Goal: Check status

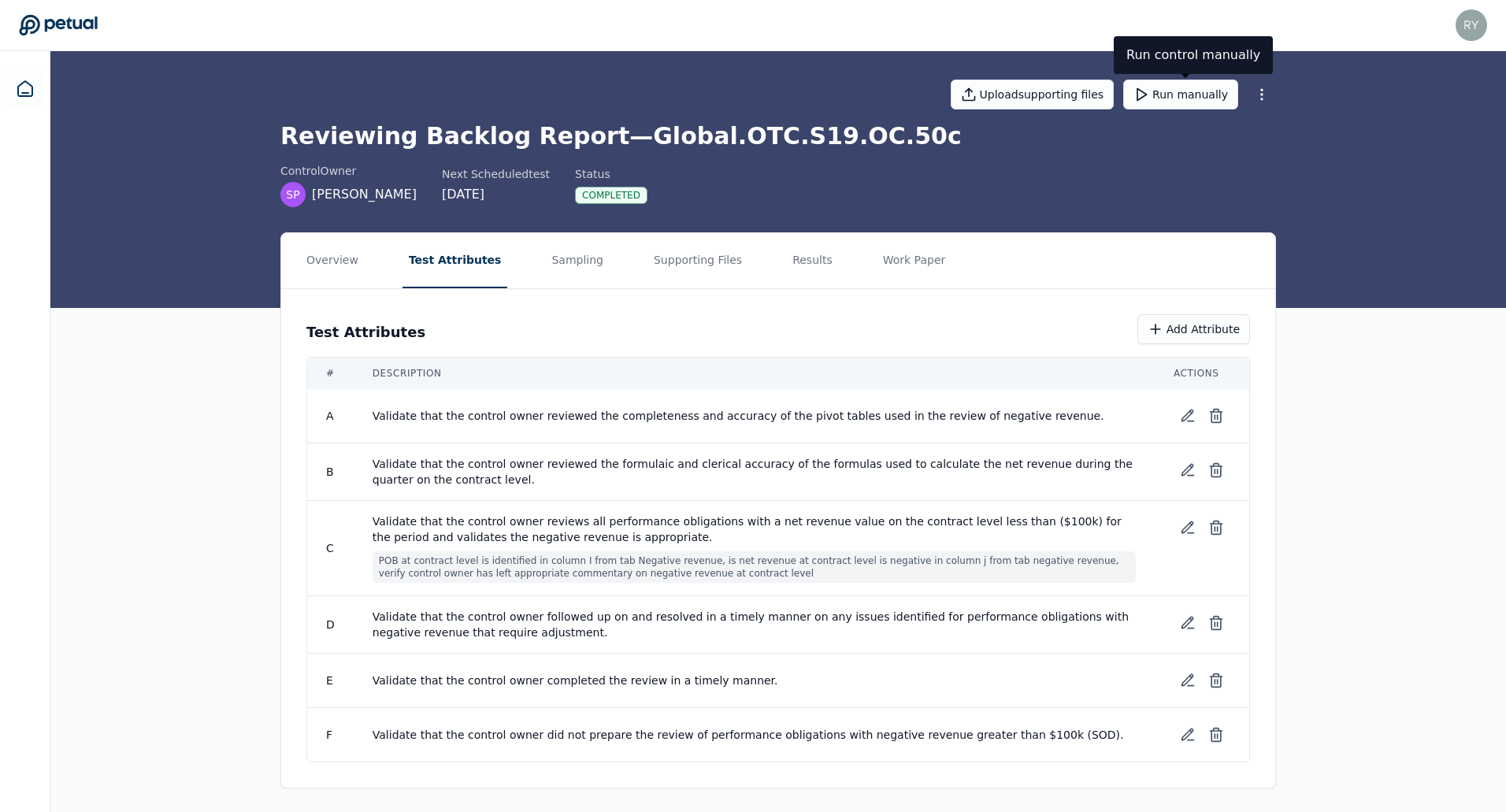
scroll to position [2, 0]
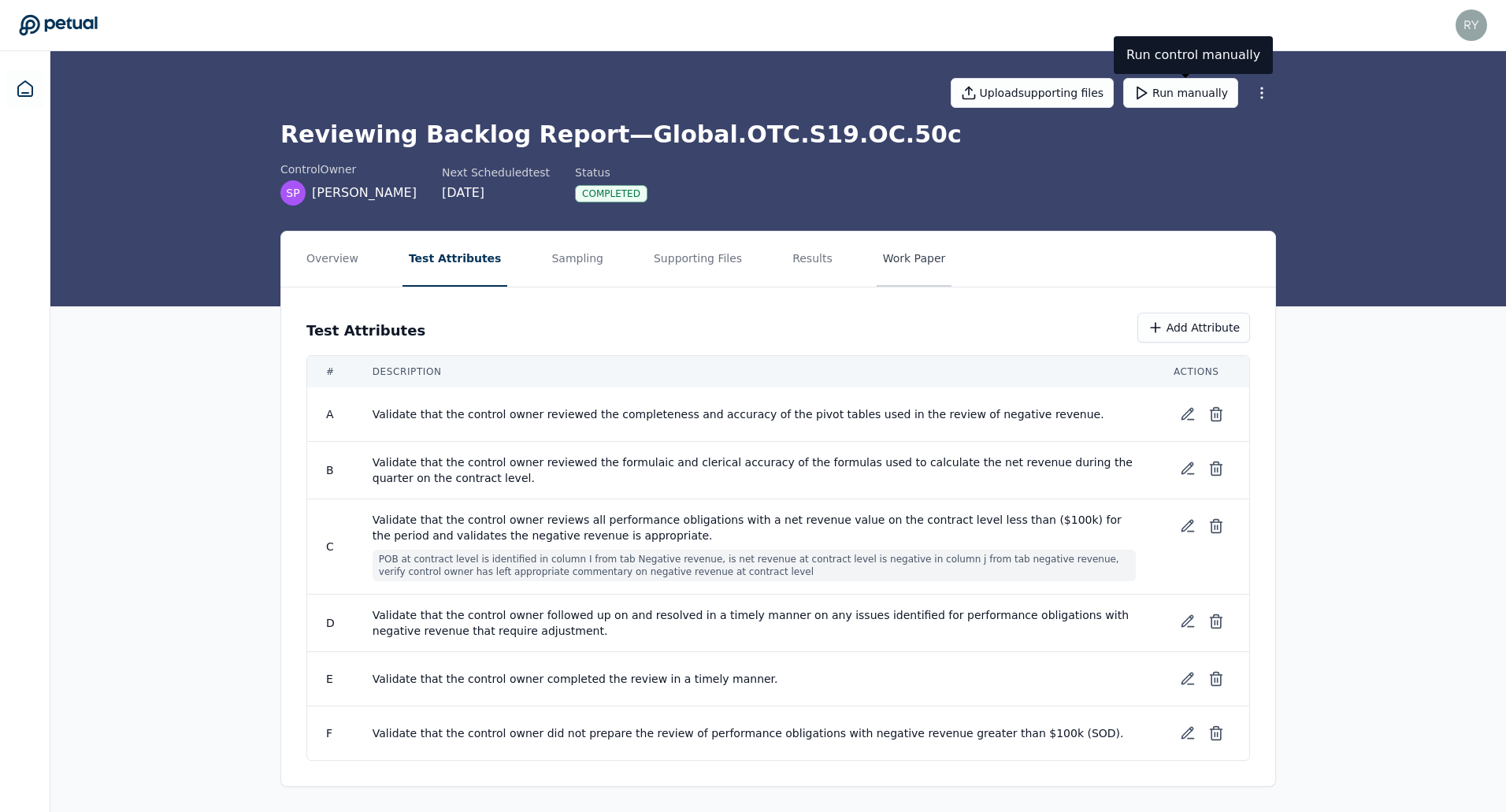
click at [876, 260] on button "Work Paper" at bounding box center [913, 259] width 75 height 56
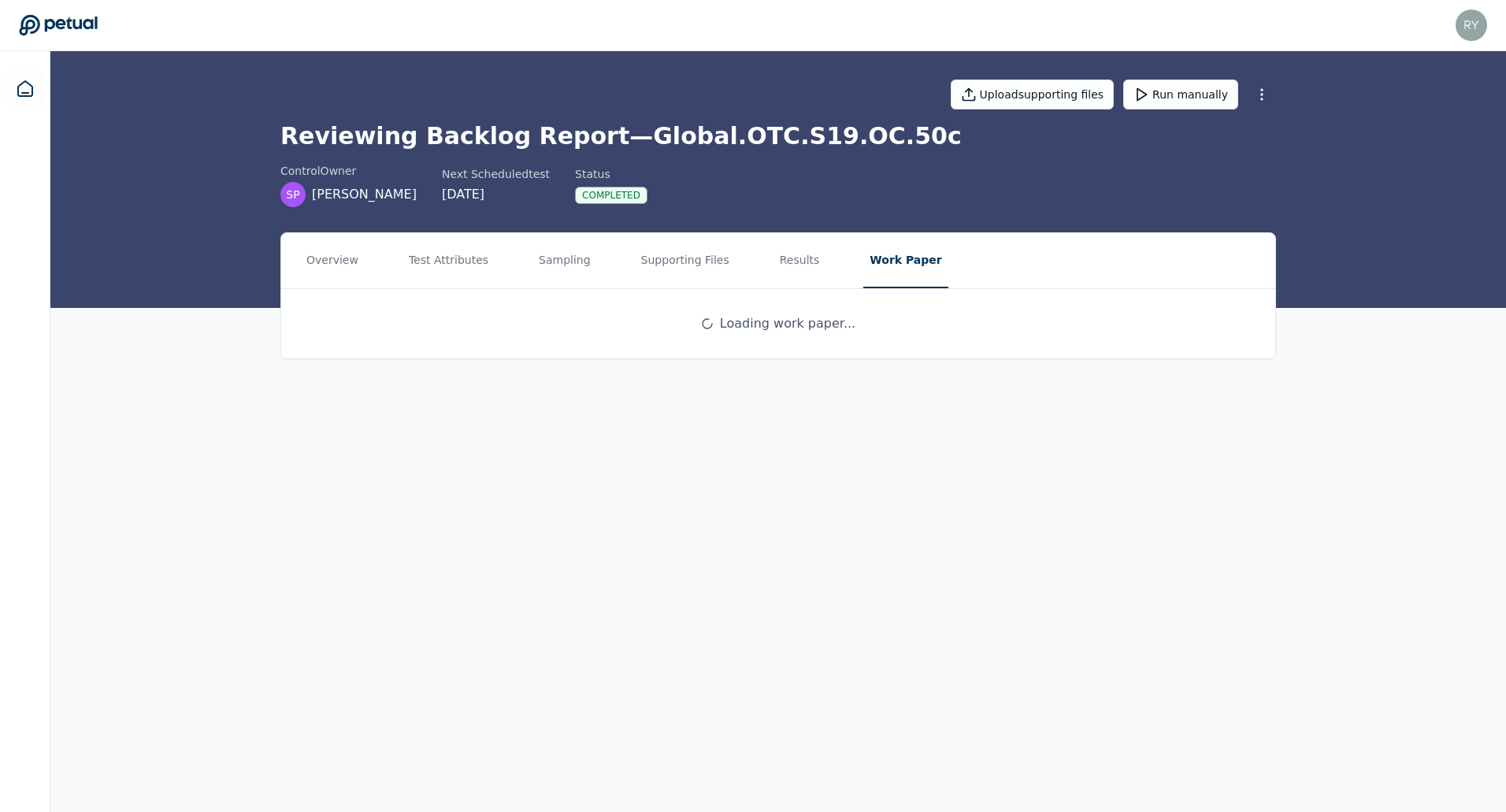
scroll to position [0, 0]
click at [786, 264] on button "Results" at bounding box center [803, 260] width 53 height 56
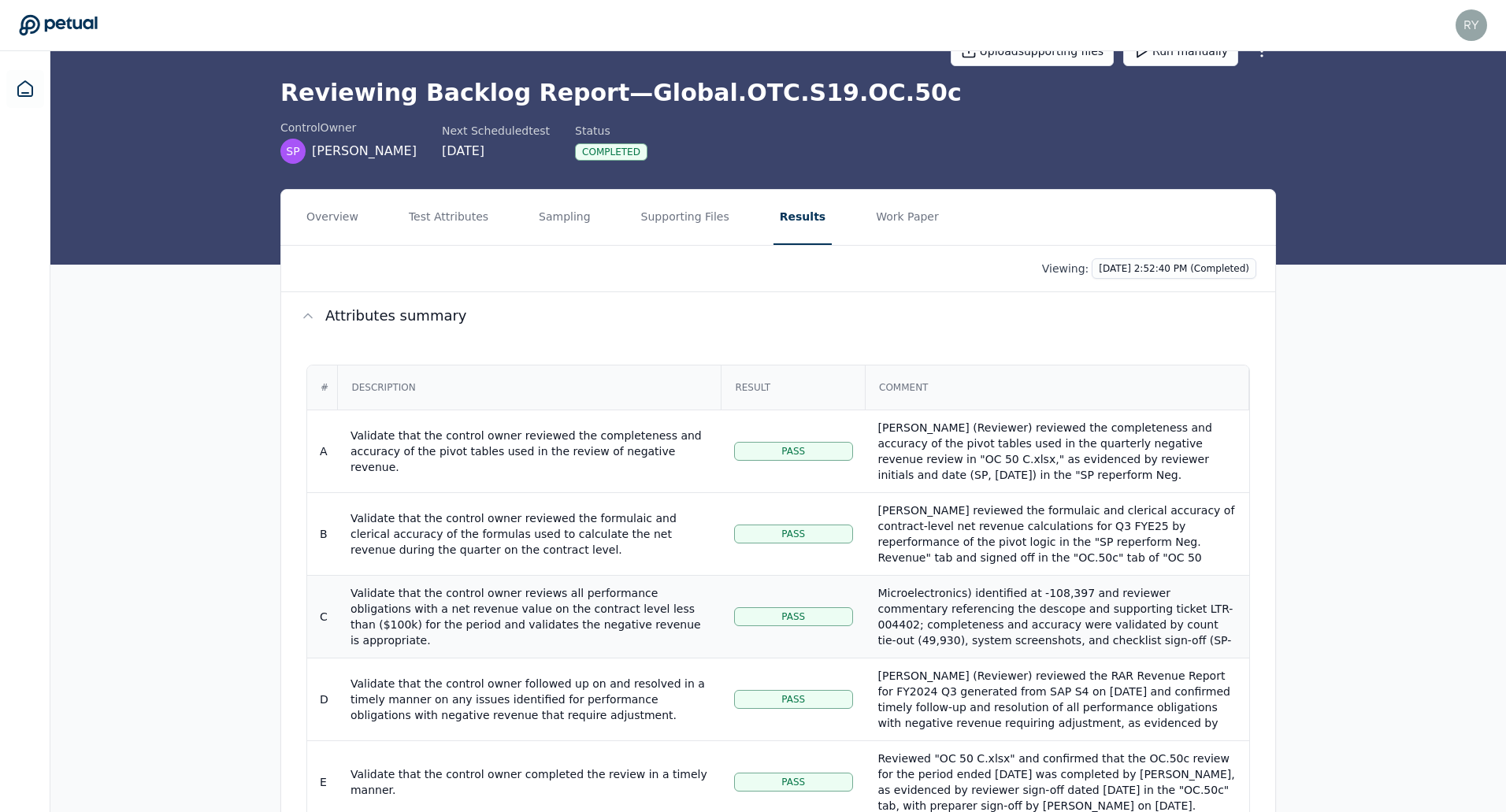
scroll to position [79, 0]
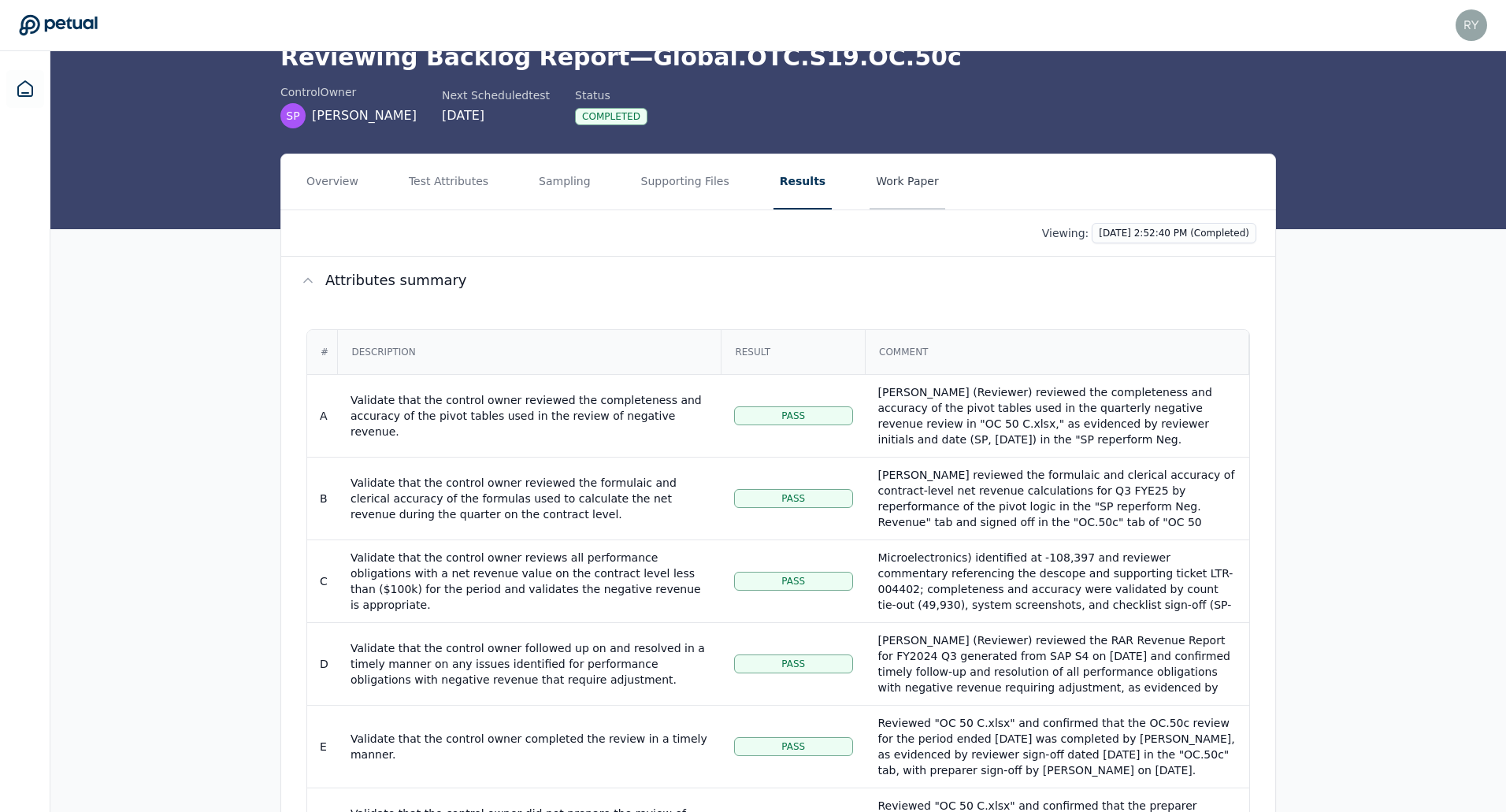
click at [869, 189] on button "Work Paper" at bounding box center [907, 181] width 75 height 56
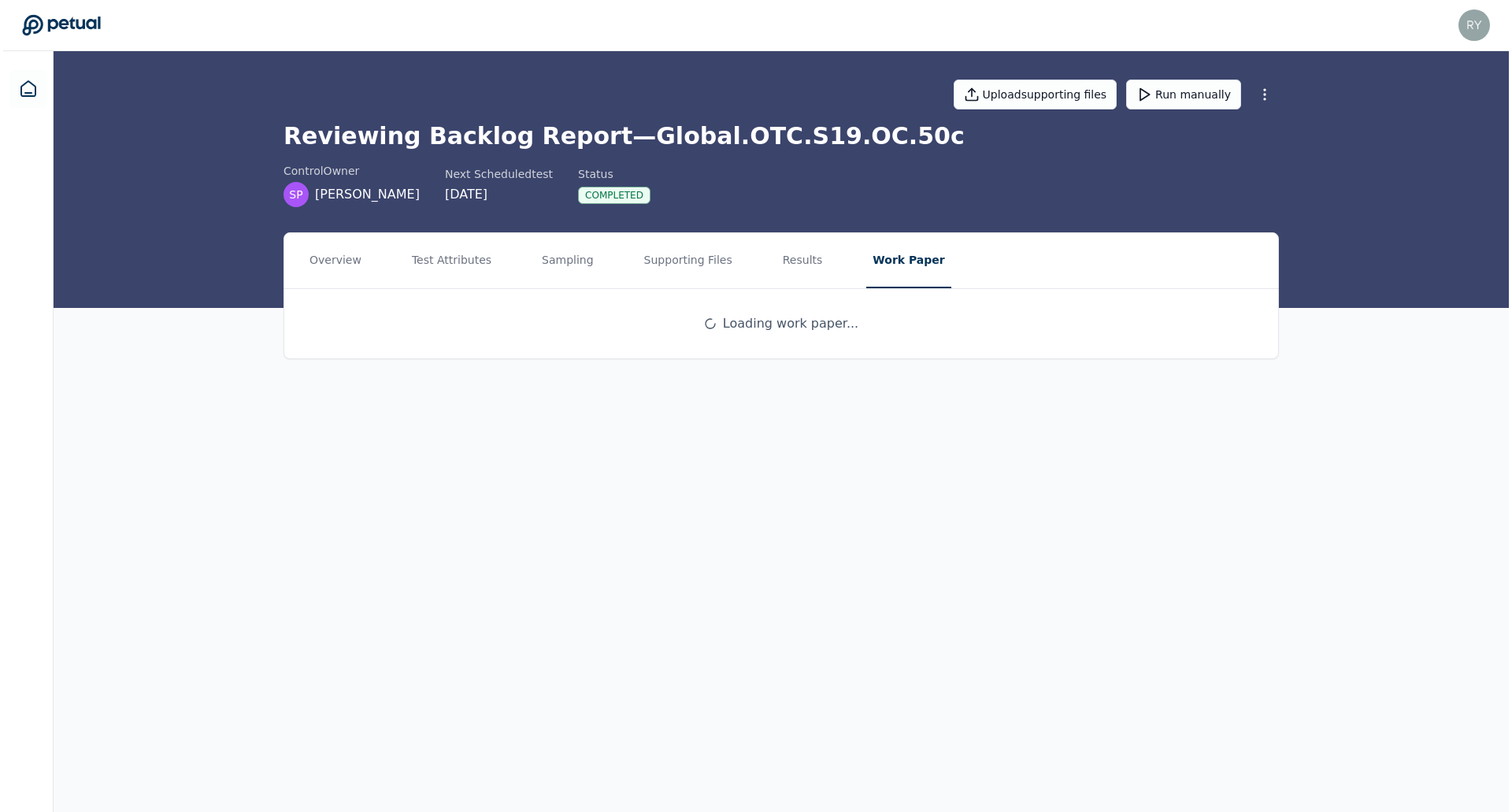
scroll to position [0, 0]
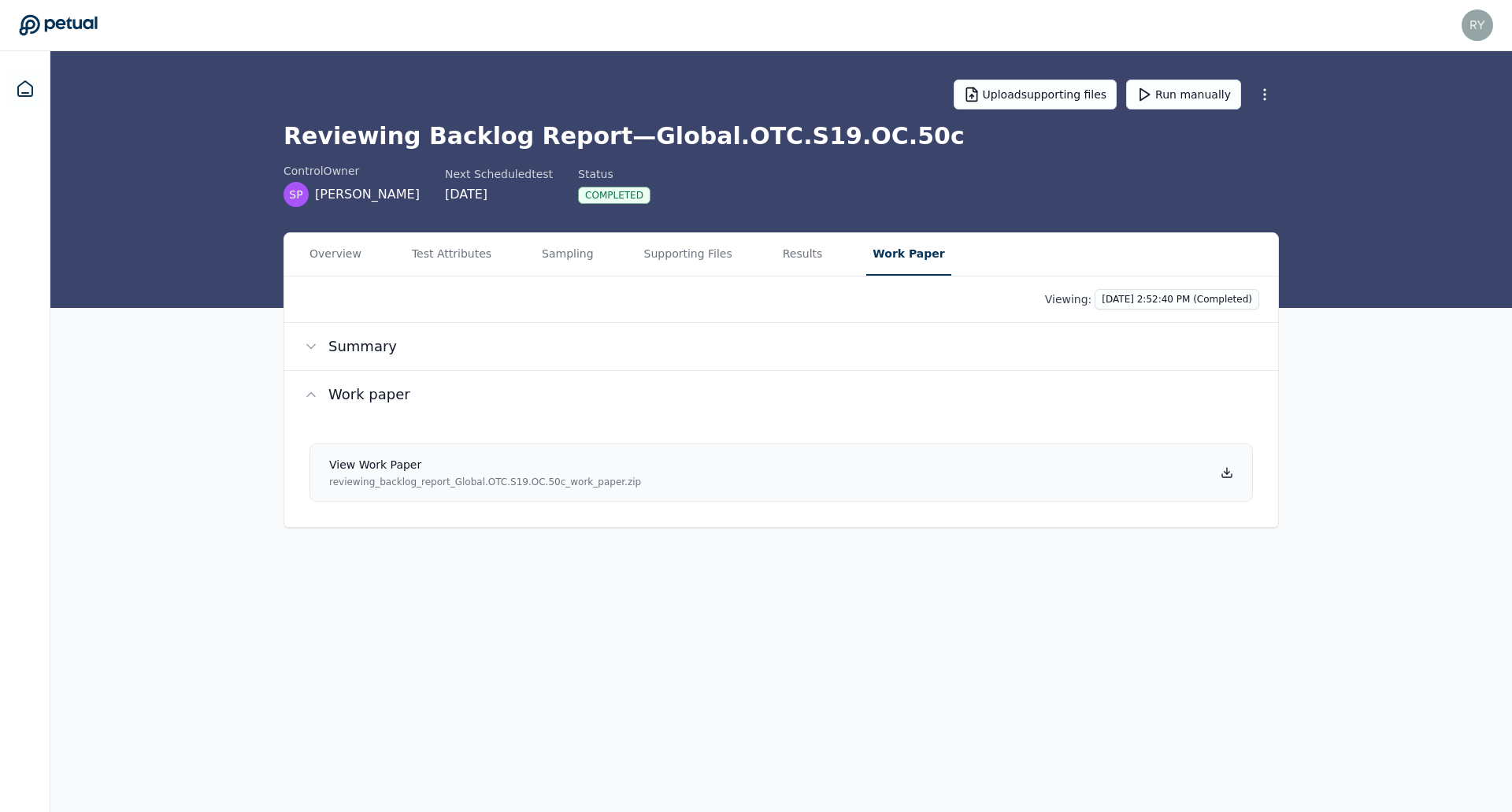
click at [1225, 467] on icon at bounding box center [1227, 471] width 12 height 12
